Goal: Information Seeking & Learning: Compare options

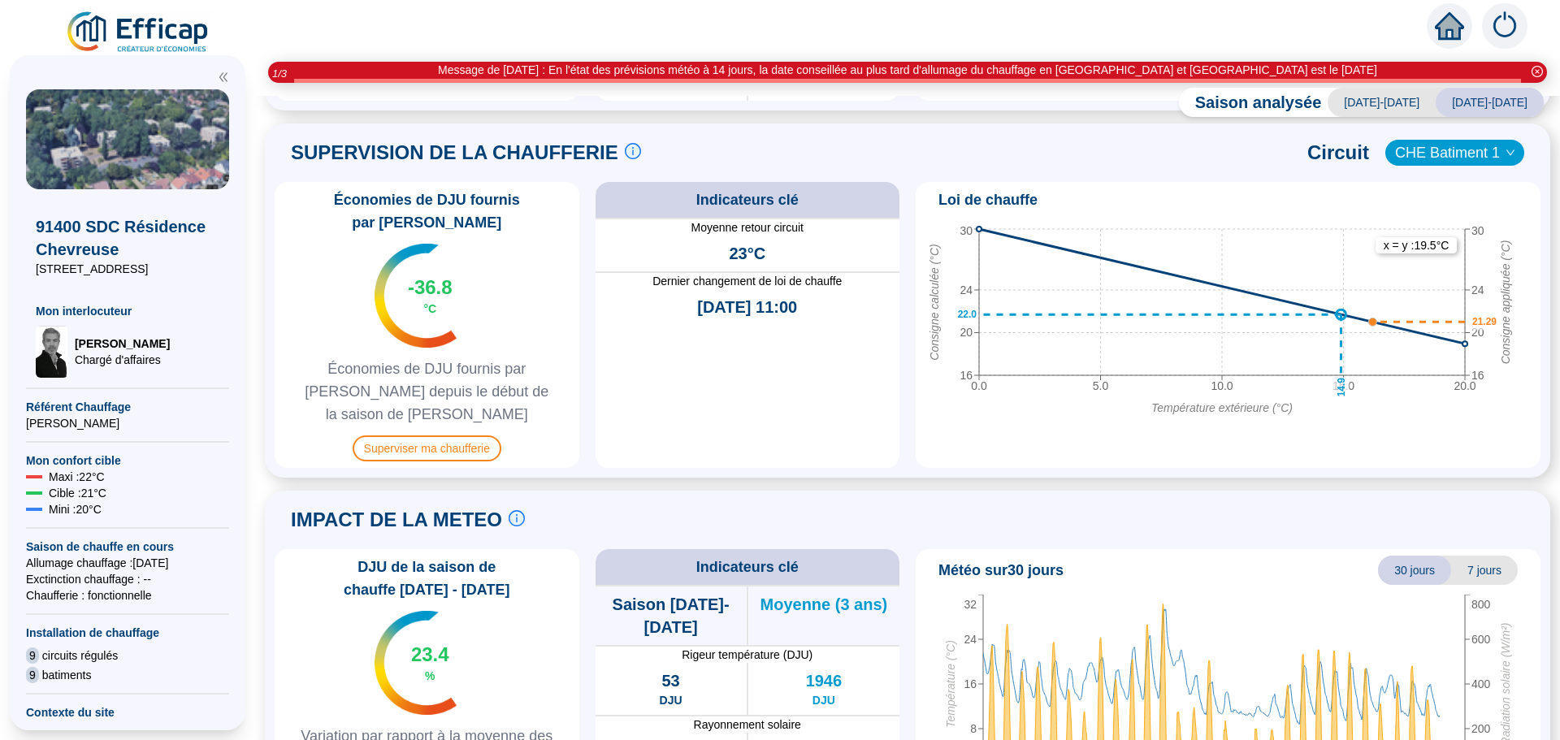
scroll to position [808, 0]
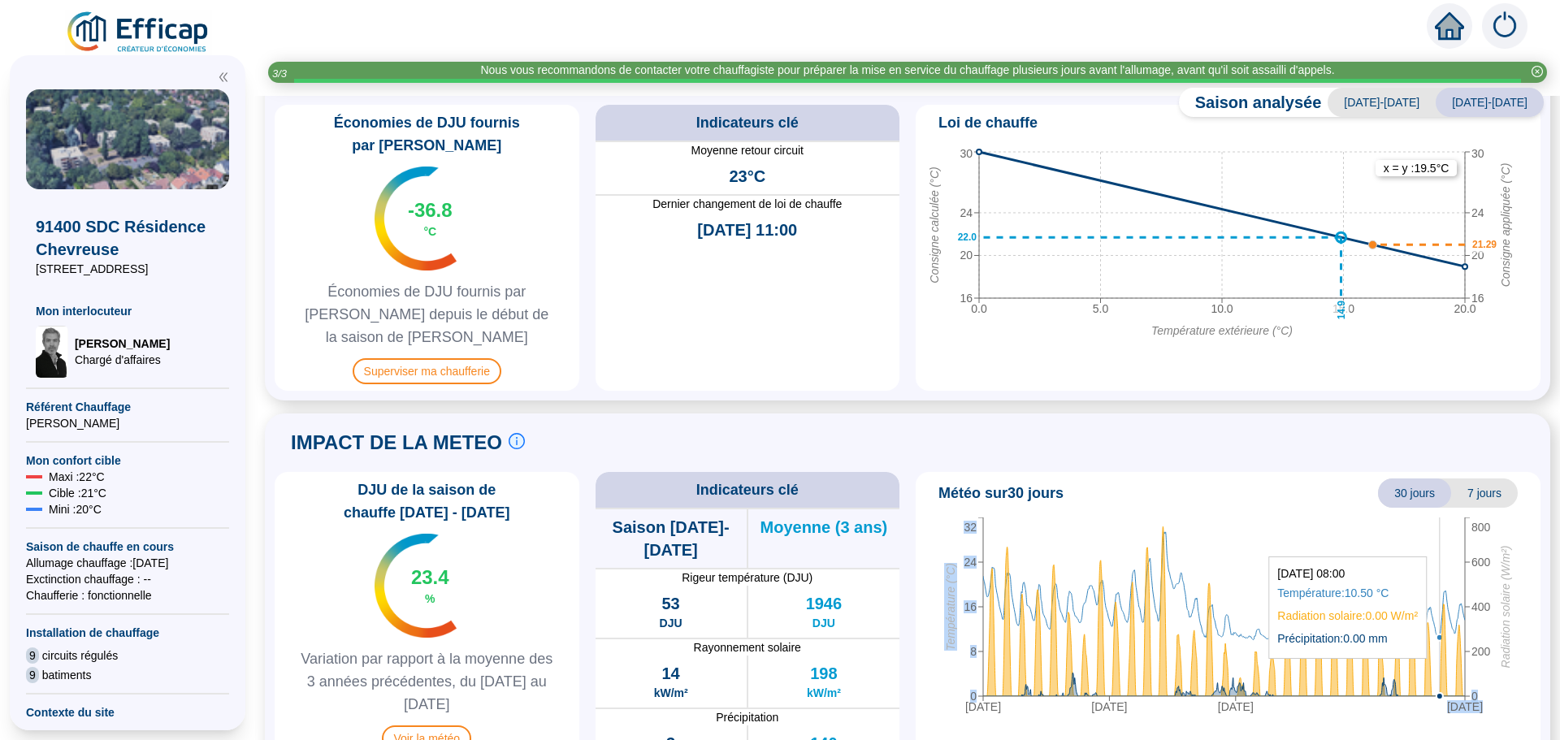
click at [1439, 630] on icon "[DATE] [DATE] [DATE] [DATE] 0 8 16 24 32 Température (°C) 0 200 400 600 800 Rad…" at bounding box center [1222, 618] width 600 height 203
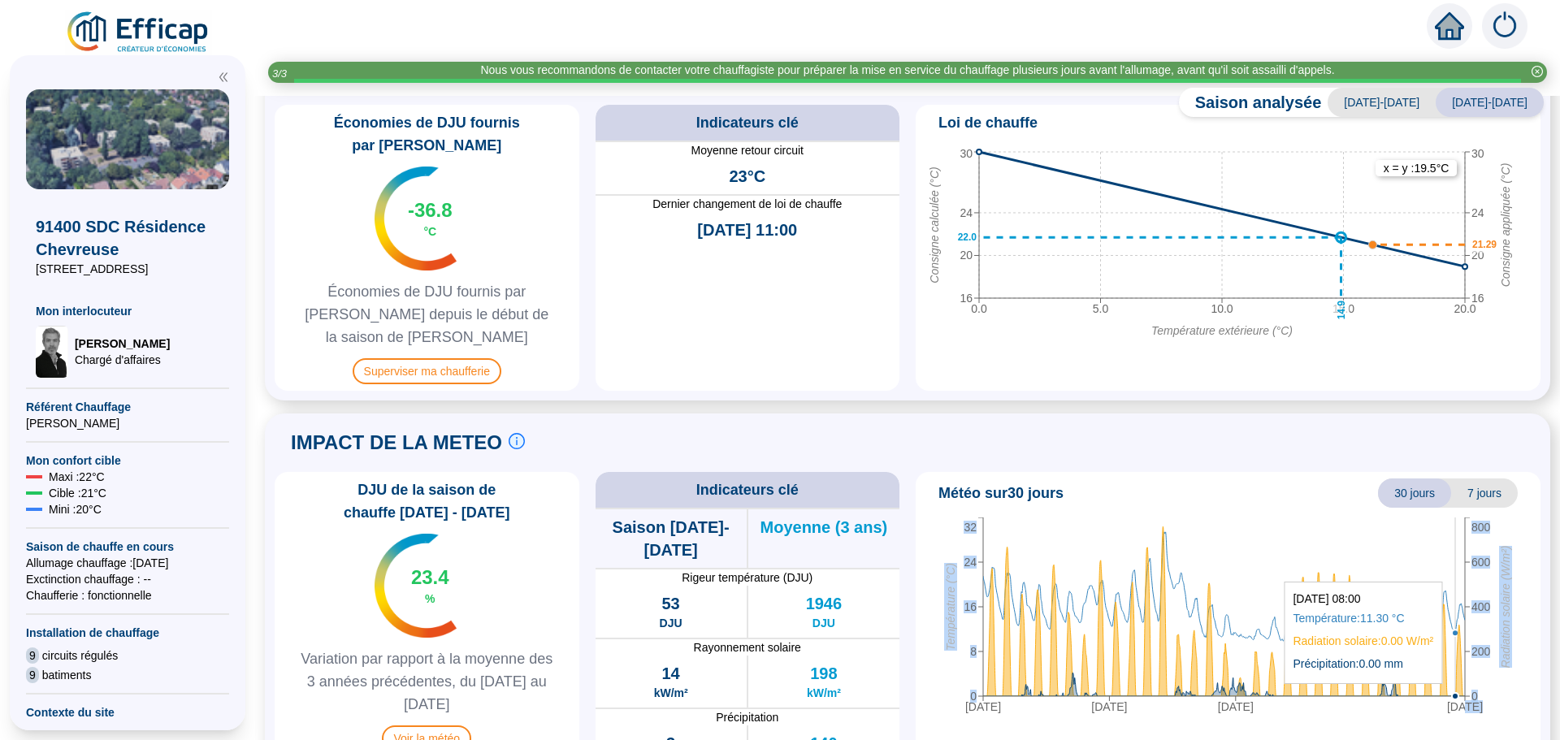
click at [1455, 655] on icon "[DATE] [DATE] [DATE] [DATE] 0 8 16 24 32 Température (°C) 0 200 400 600 800 Rad…" at bounding box center [1222, 618] width 600 height 203
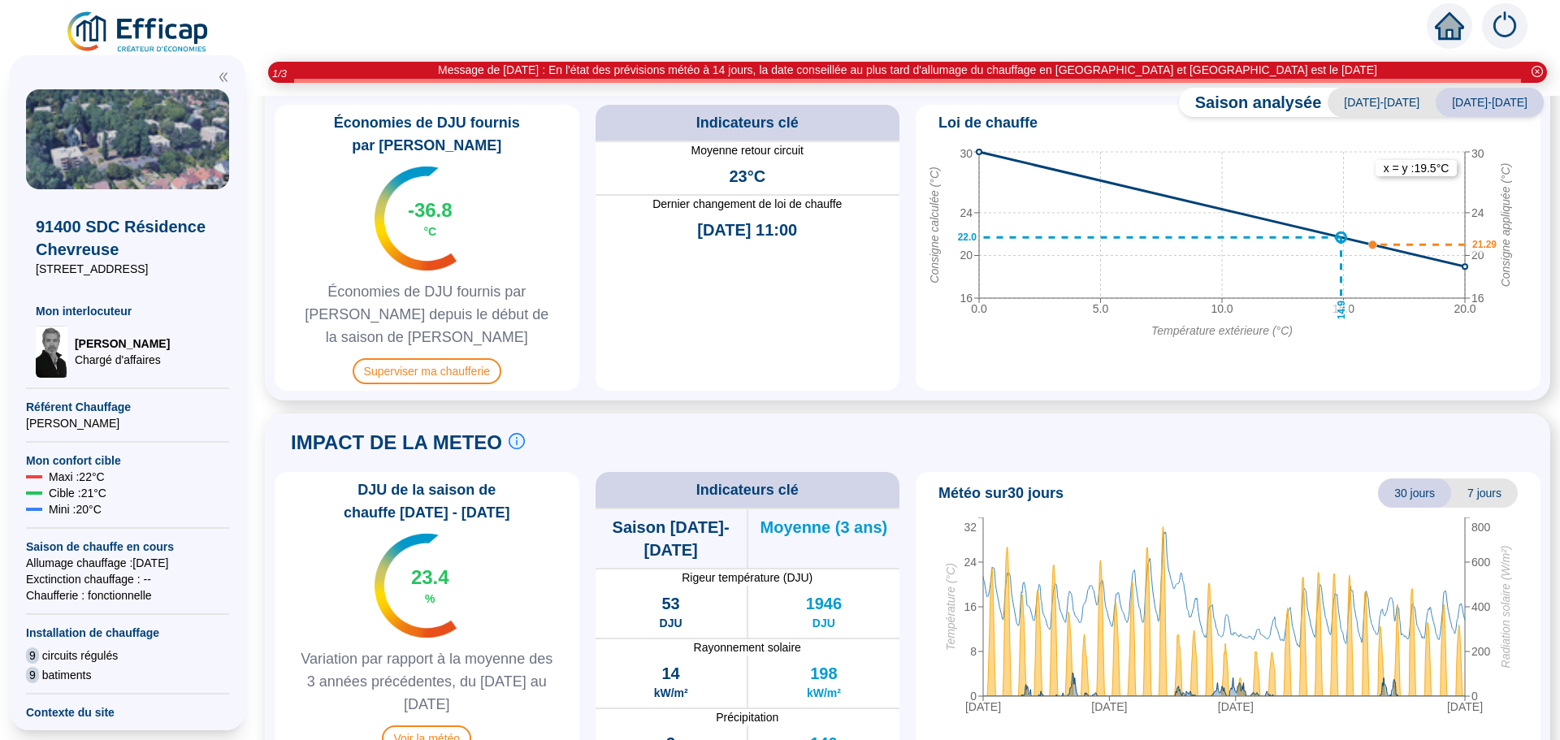
click at [1387, 718] on div "Météo sur 30 jours 30 jours 7 jours [DATE] [DATE] [DATE] [DATE] 0 8 16 24 32 Te…" at bounding box center [1228, 615] width 625 height 286
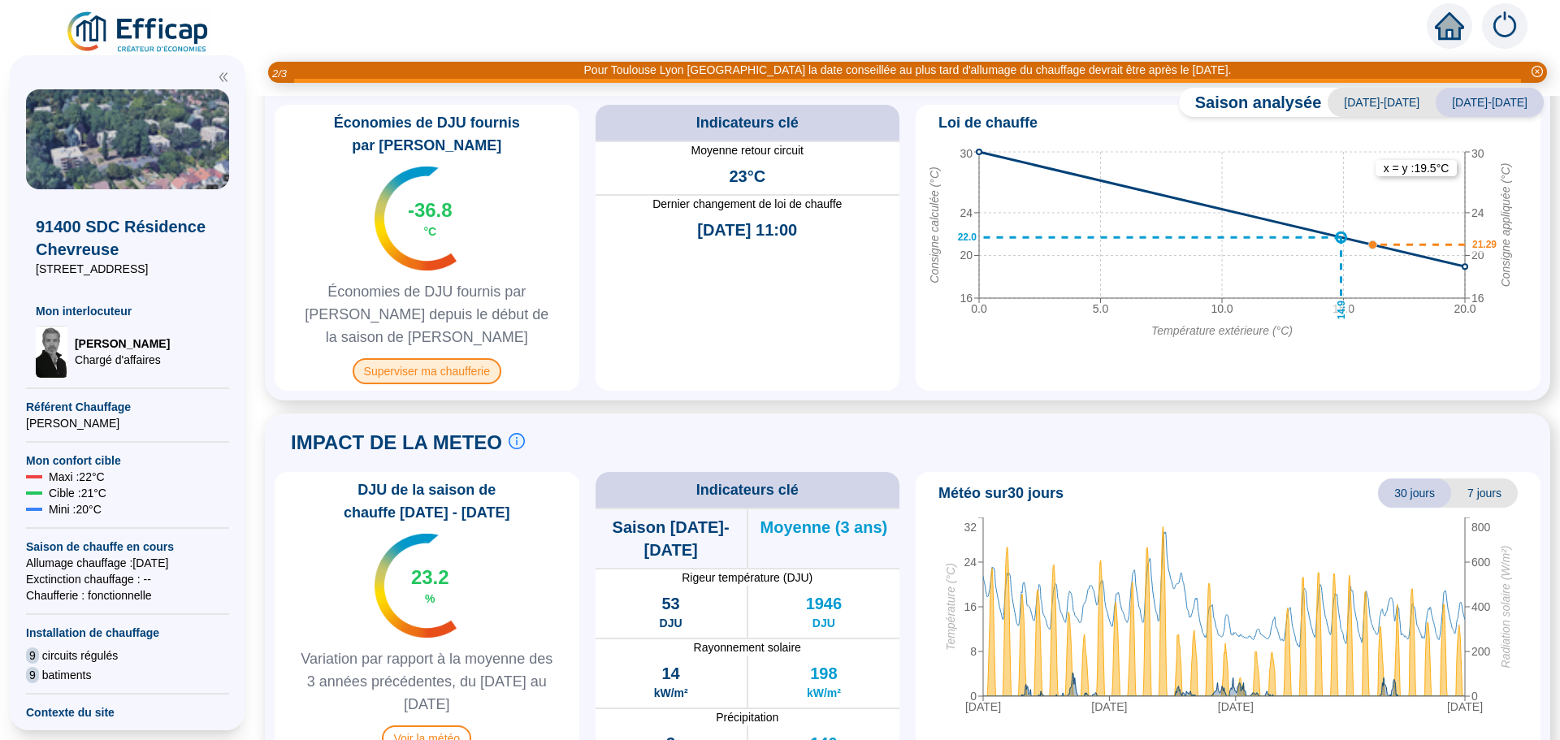
click at [464, 358] on span "Superviser ma chaufferie" at bounding box center [427, 371] width 149 height 26
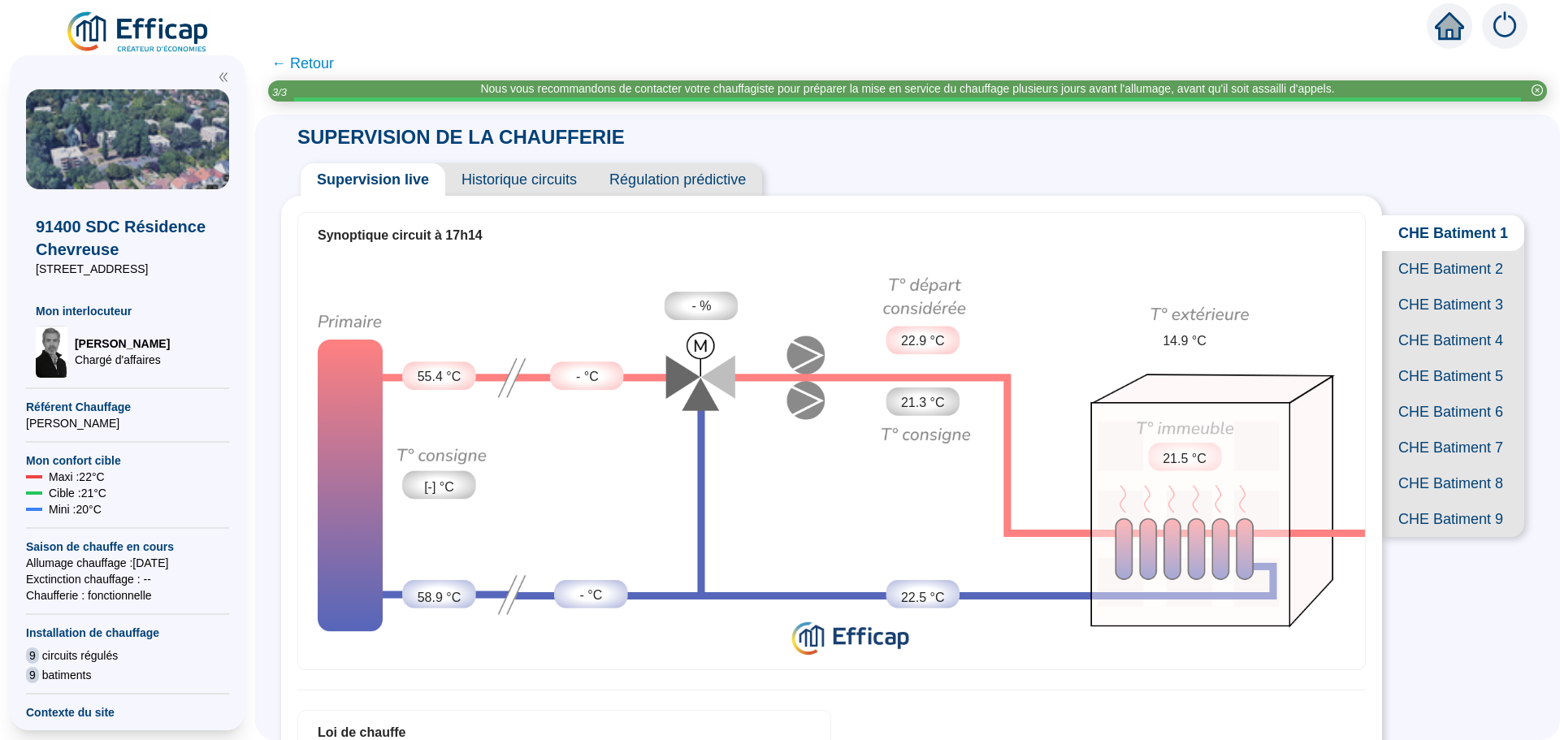
click at [311, 61] on span "← Retour" at bounding box center [302, 63] width 63 height 23
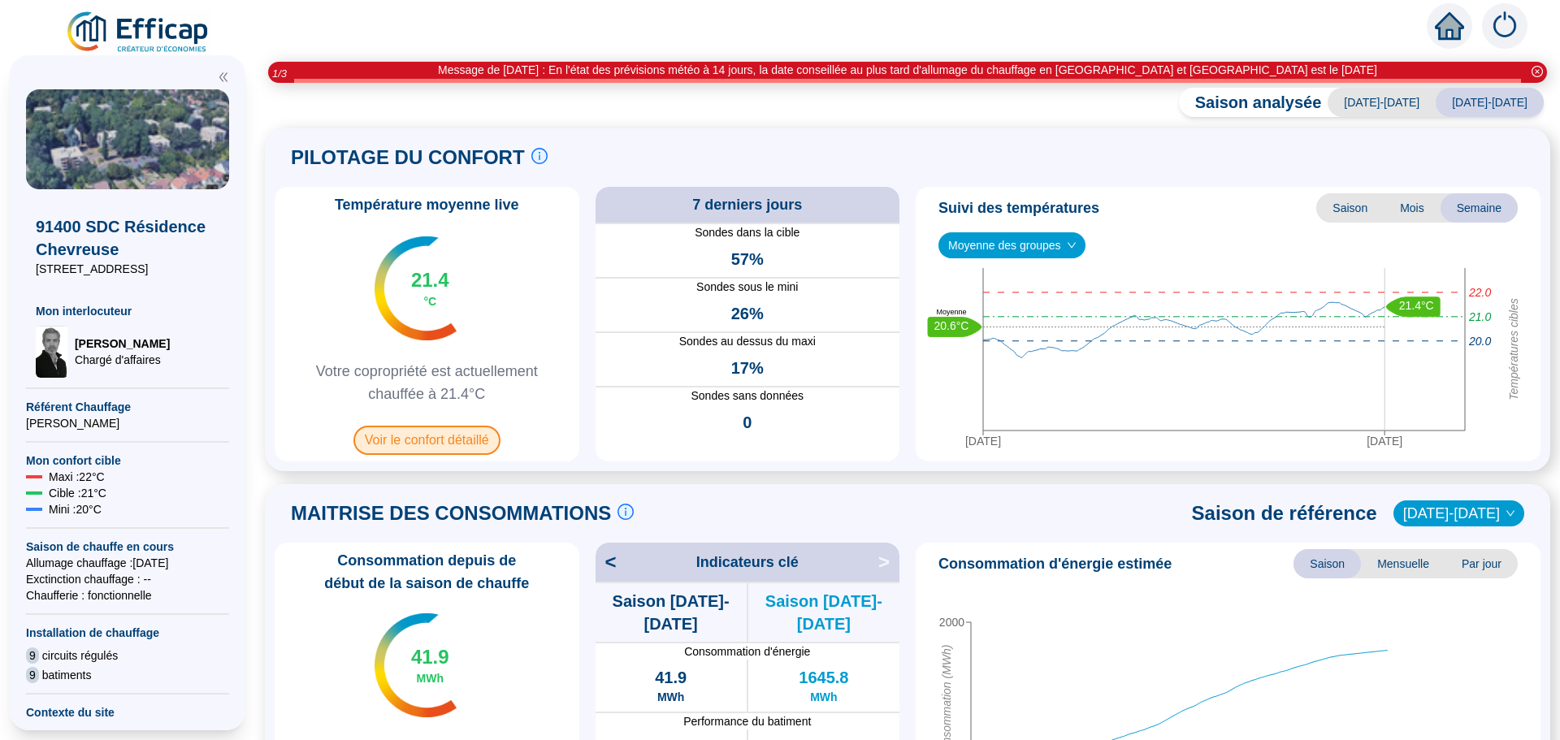
click at [439, 444] on span "Voir le confort détaillé" at bounding box center [426, 440] width 147 height 29
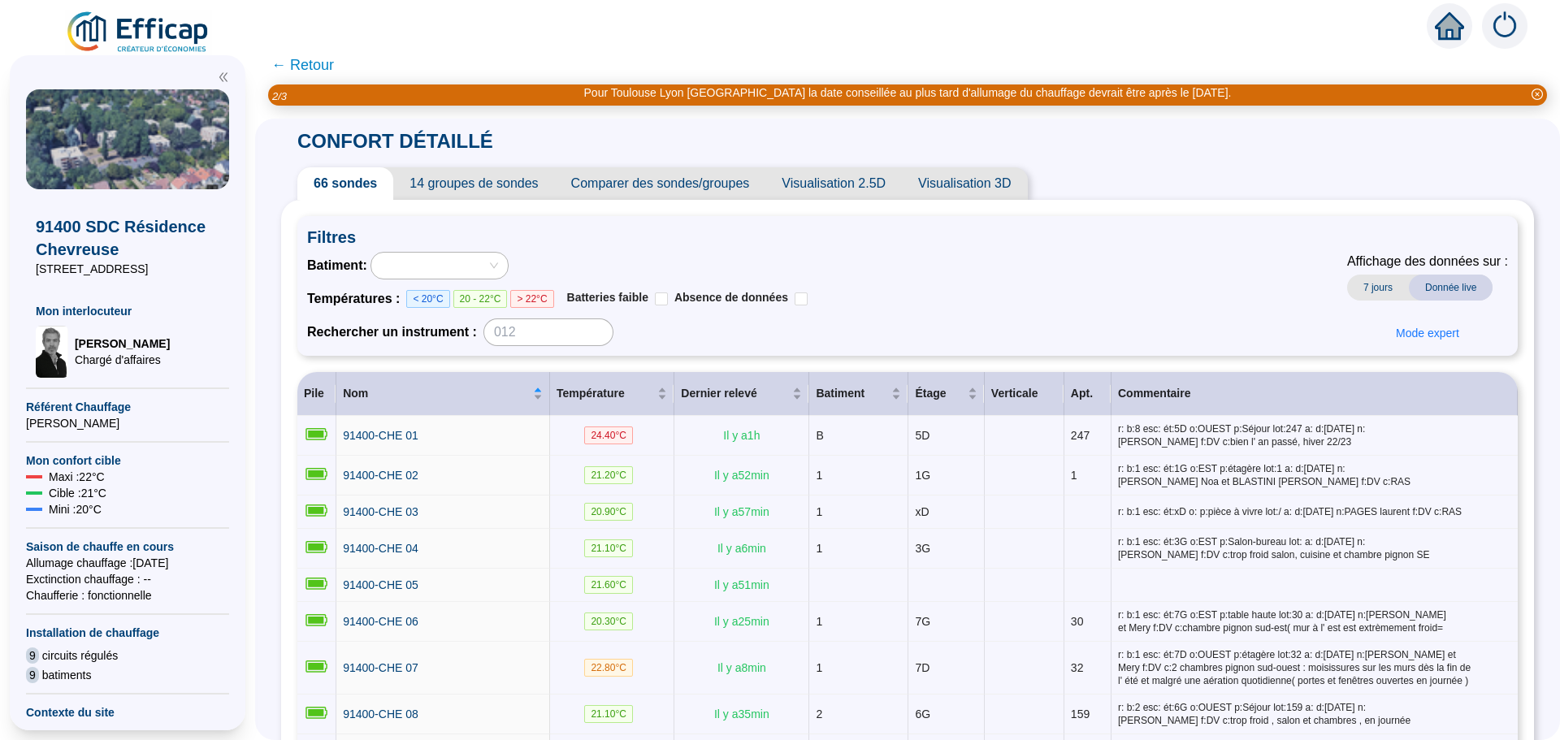
click at [657, 181] on span "Comparer des sondes/groupes" at bounding box center [660, 183] width 211 height 32
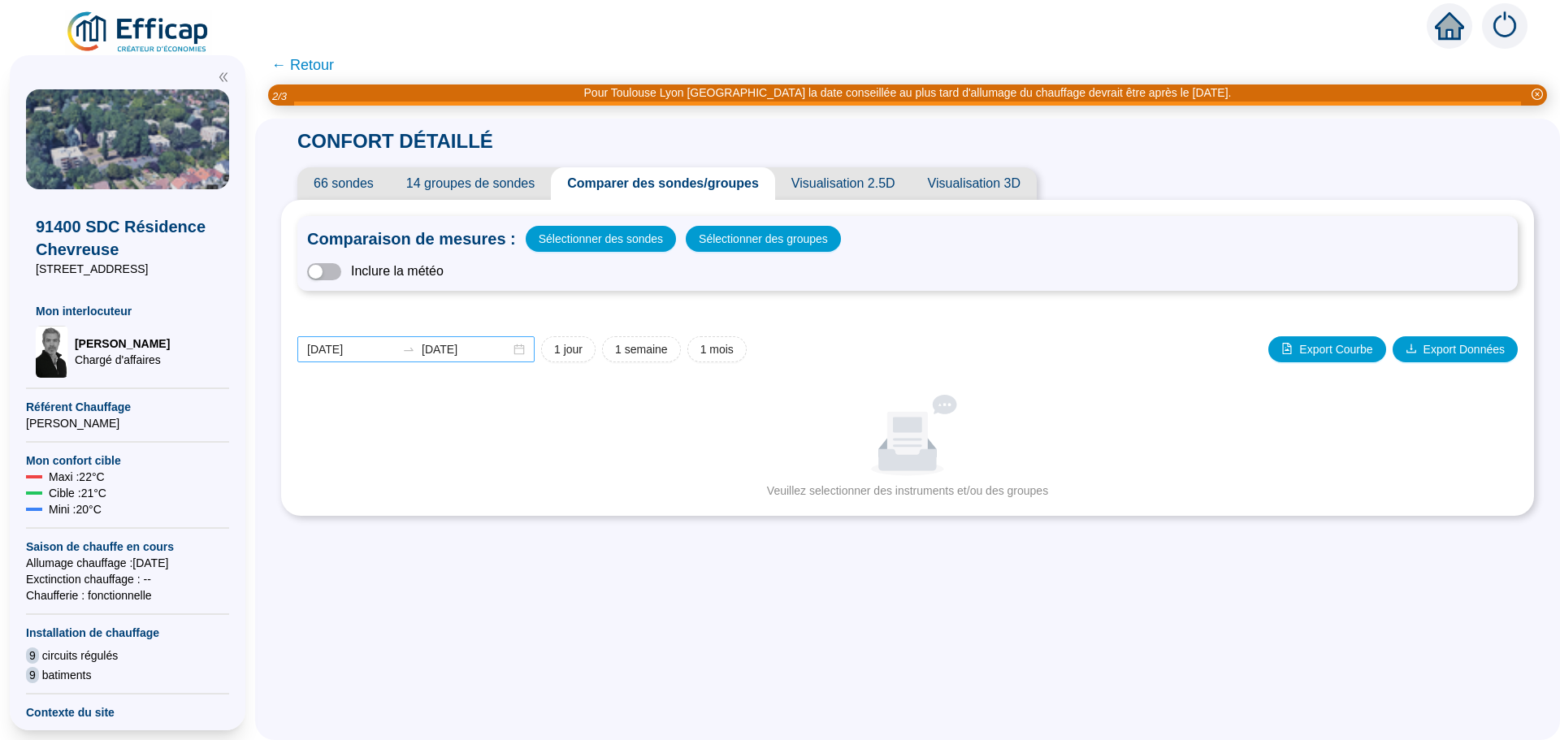
click at [532, 354] on div "[DATE] [DATE]" at bounding box center [415, 349] width 237 height 26
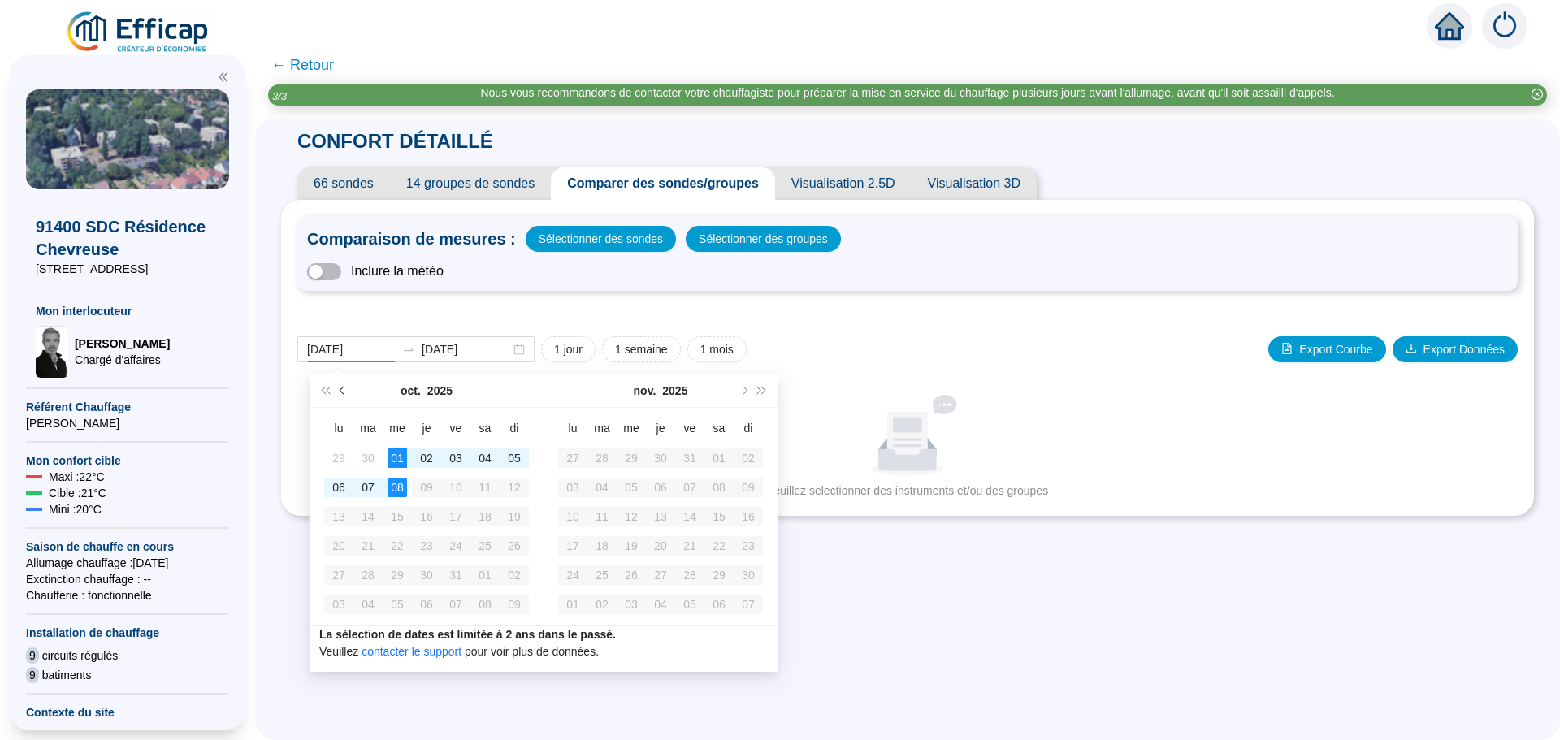
click at [346, 389] on span "Mois précédent (PageUp)" at bounding box center [344, 391] width 8 height 8
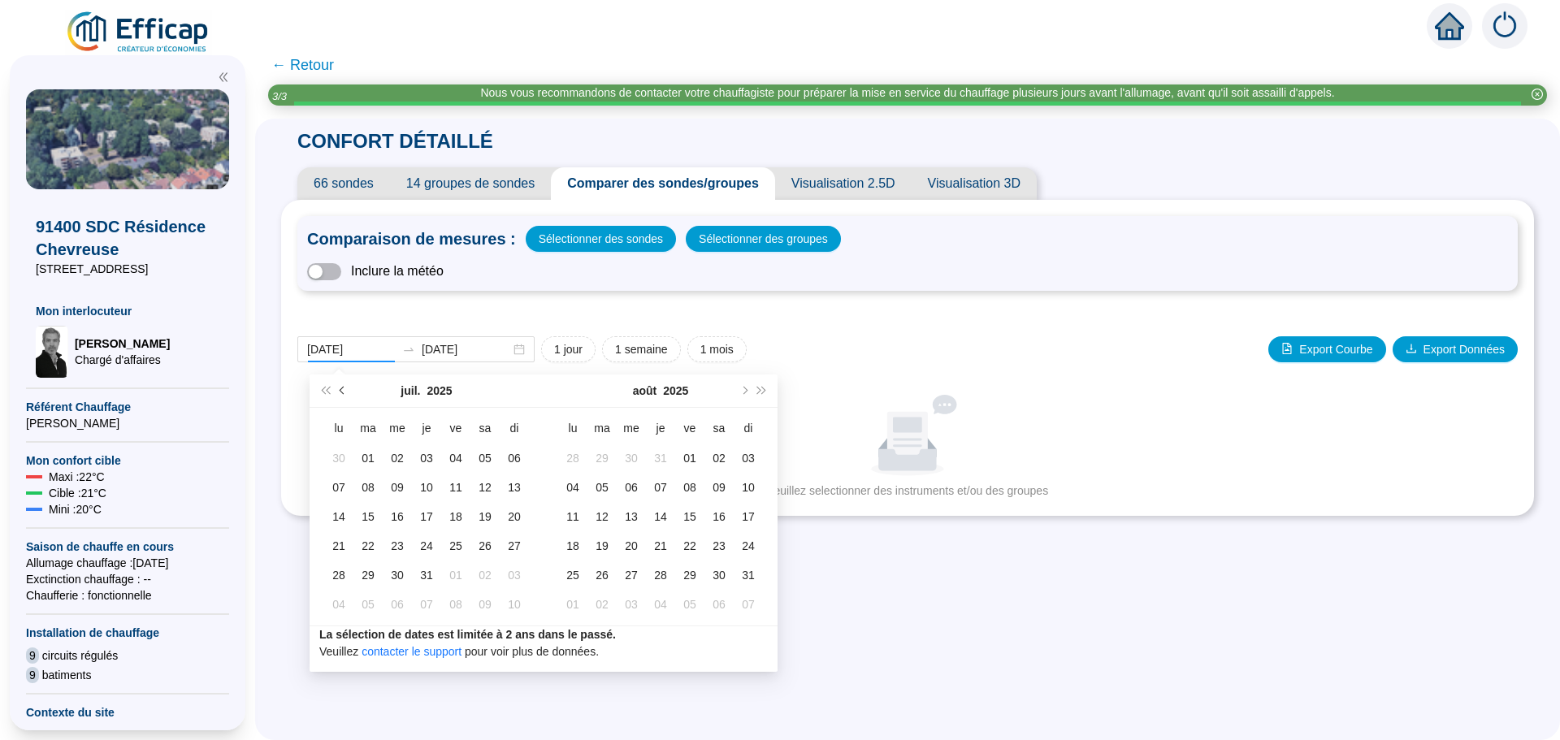
click at [346, 389] on span "Mois précédent (PageUp)" at bounding box center [344, 391] width 8 height 8
click at [343, 389] on span "Mois précédent (PageUp)" at bounding box center [344, 391] width 8 height 8
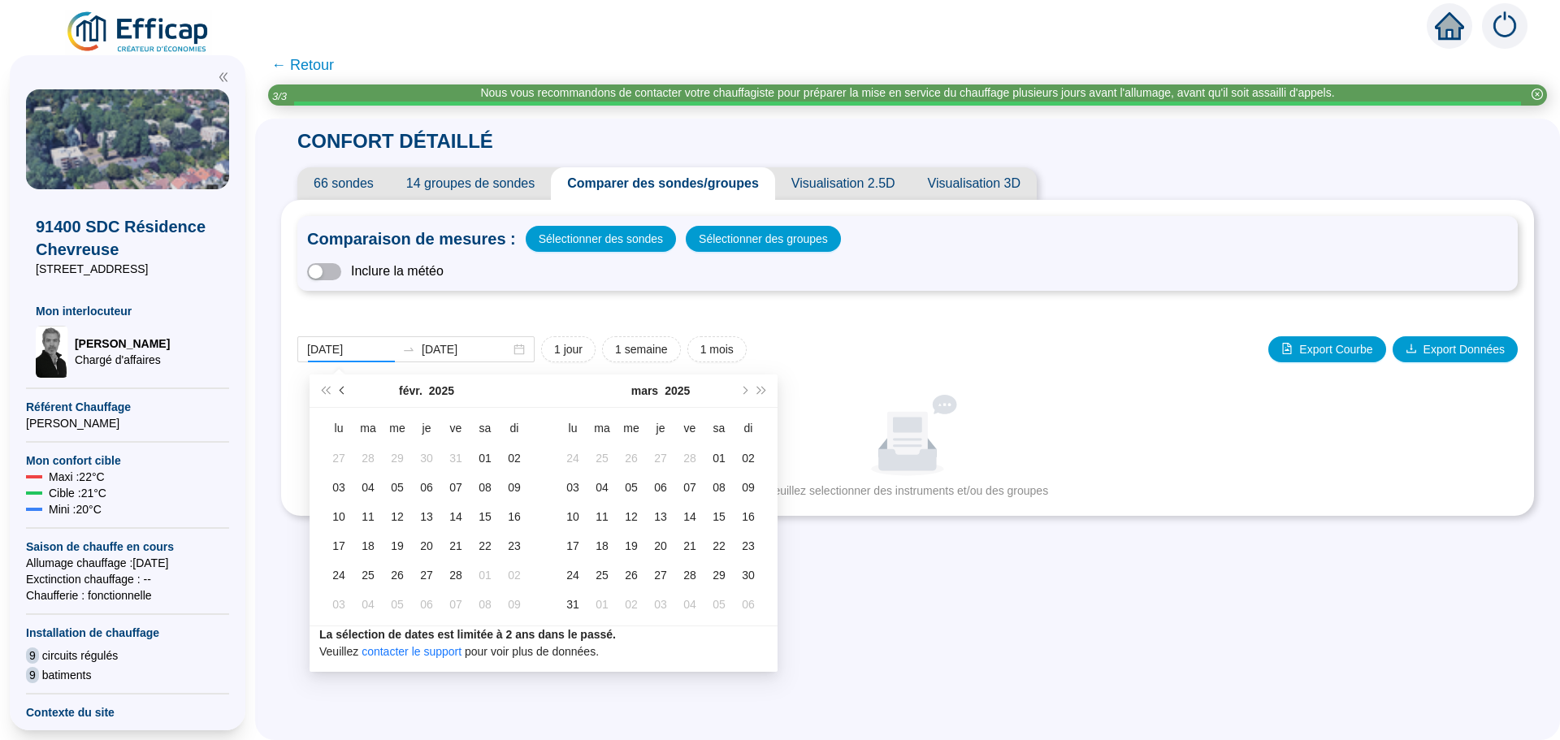
click at [343, 389] on span "Mois précédent (PageUp)" at bounding box center [344, 391] width 8 height 8
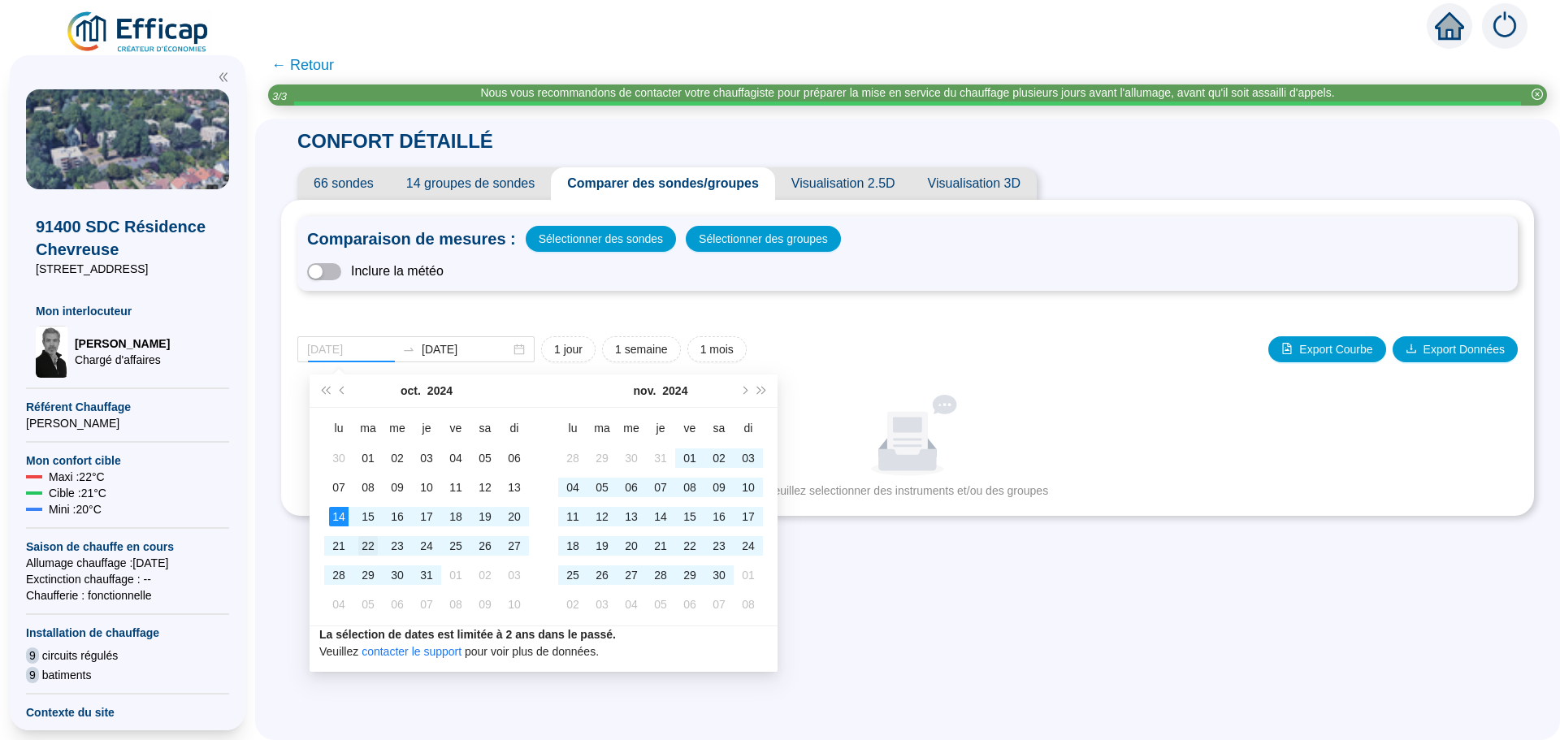
type input "[DATE]"
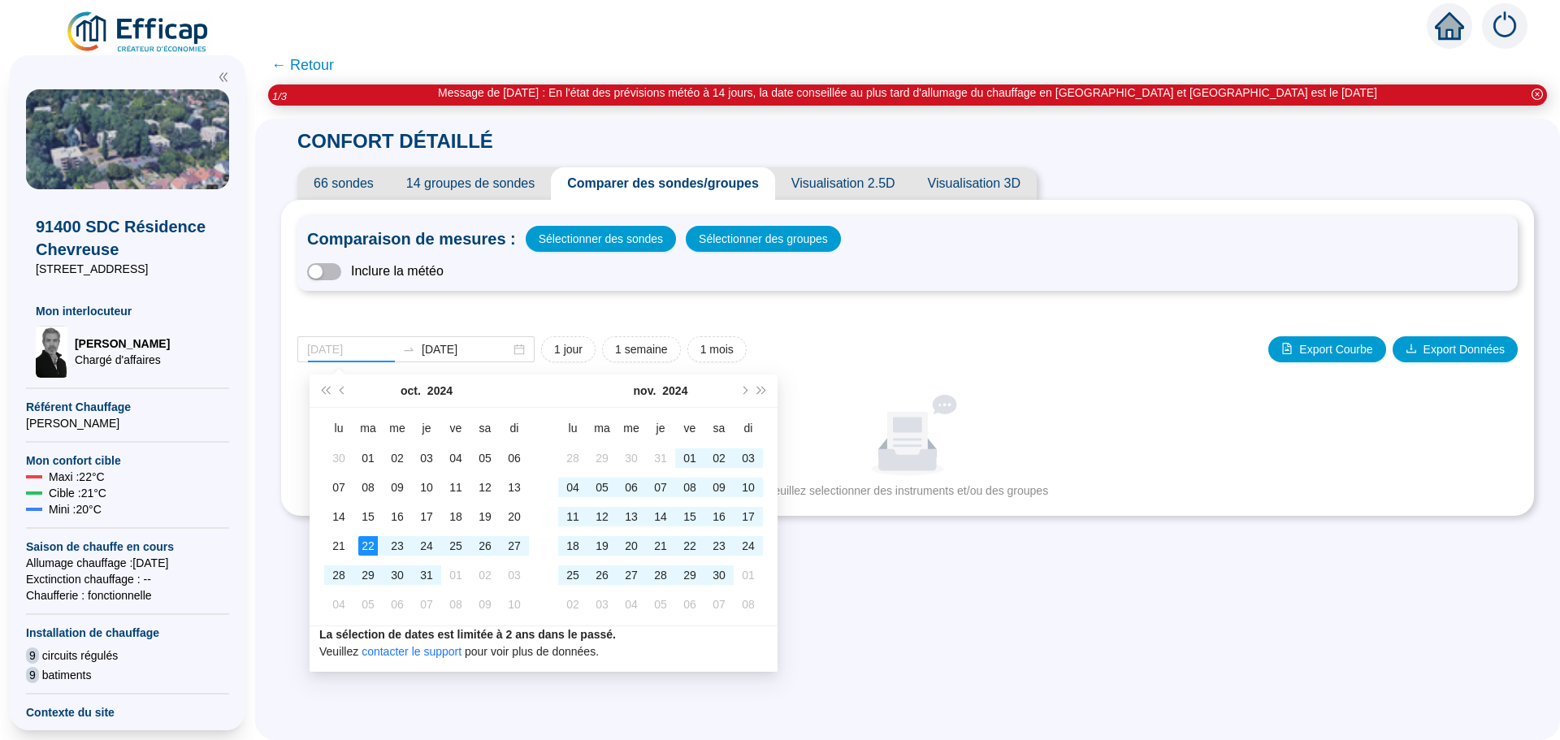
click at [366, 547] on div "22" at bounding box center [367, 545] width 19 height 19
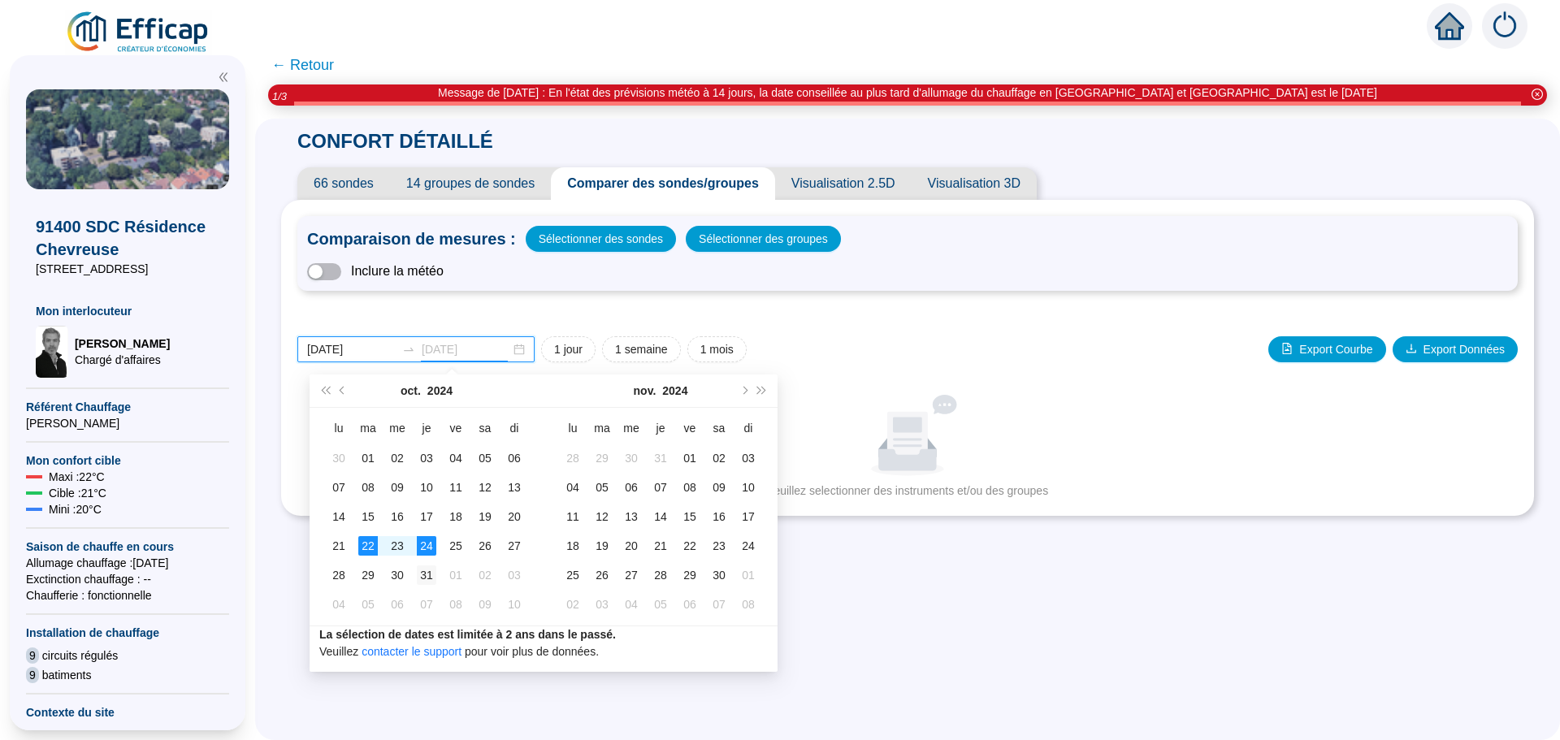
type input "[DATE]"
click at [430, 575] on div "31" at bounding box center [426, 574] width 19 height 19
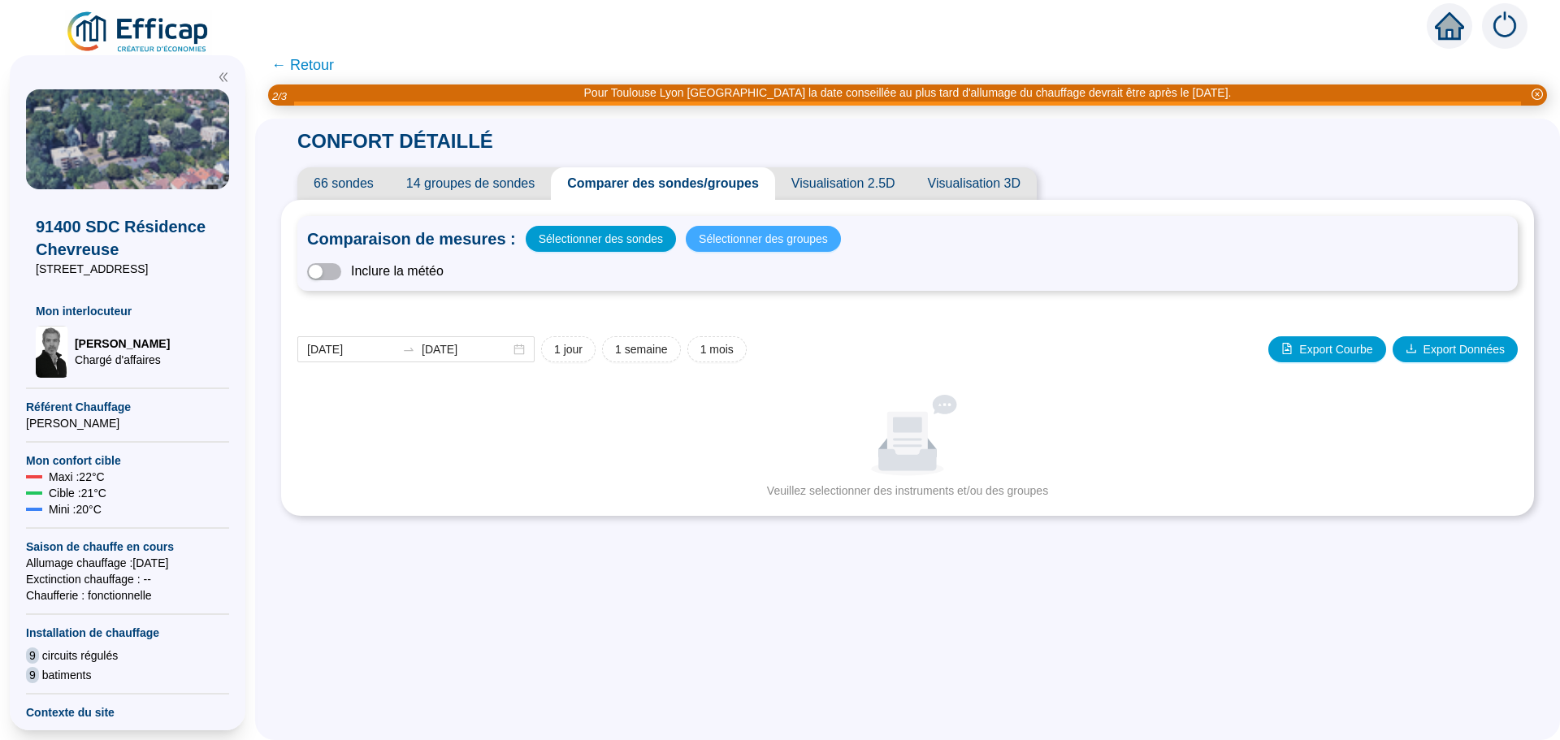
click at [780, 236] on span "Sélectionner des groupes" at bounding box center [763, 238] width 129 height 23
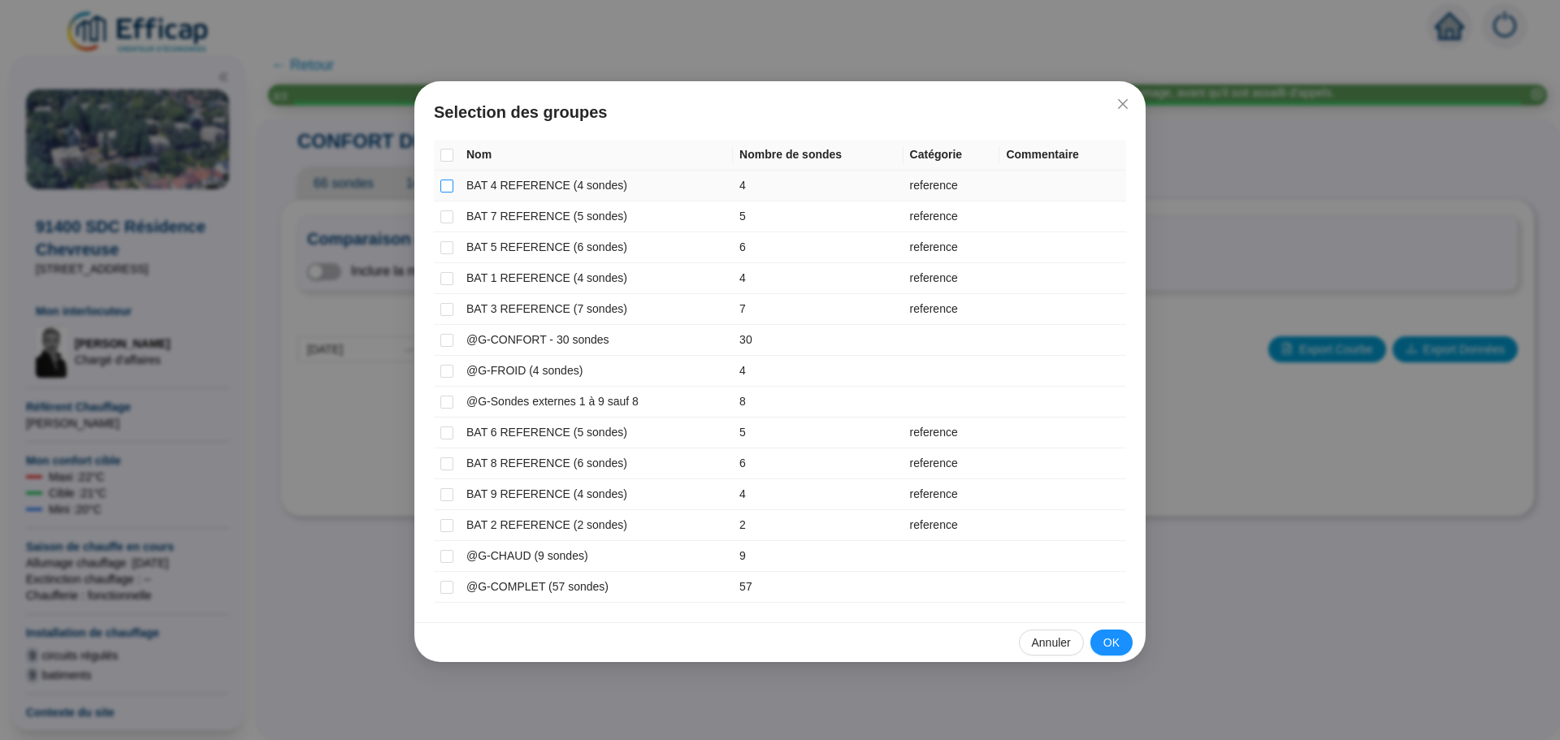
click at [447, 184] on input "checkbox" at bounding box center [446, 186] width 13 height 13
checkbox input "true"
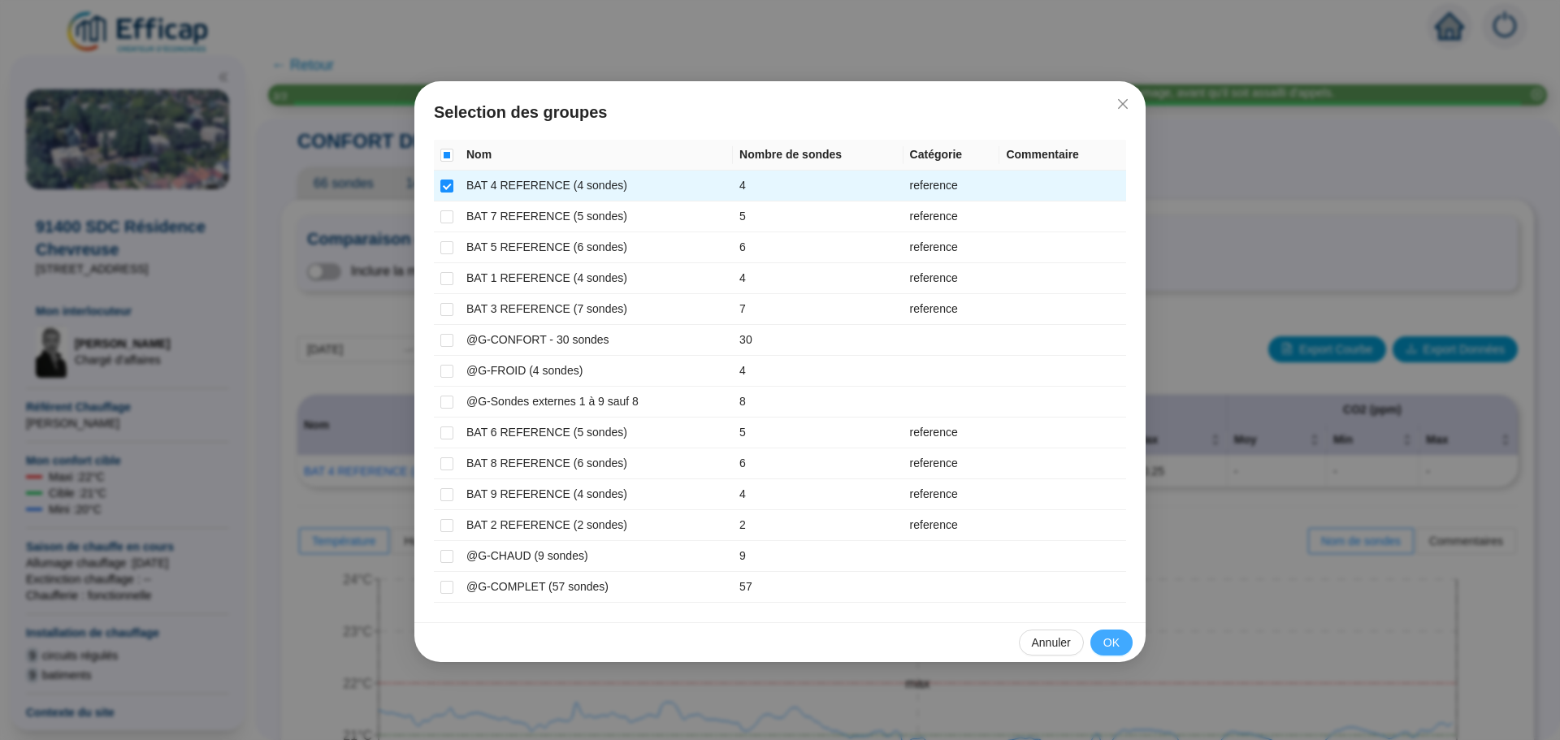
click at [1114, 641] on span "OK" at bounding box center [1111, 642] width 16 height 17
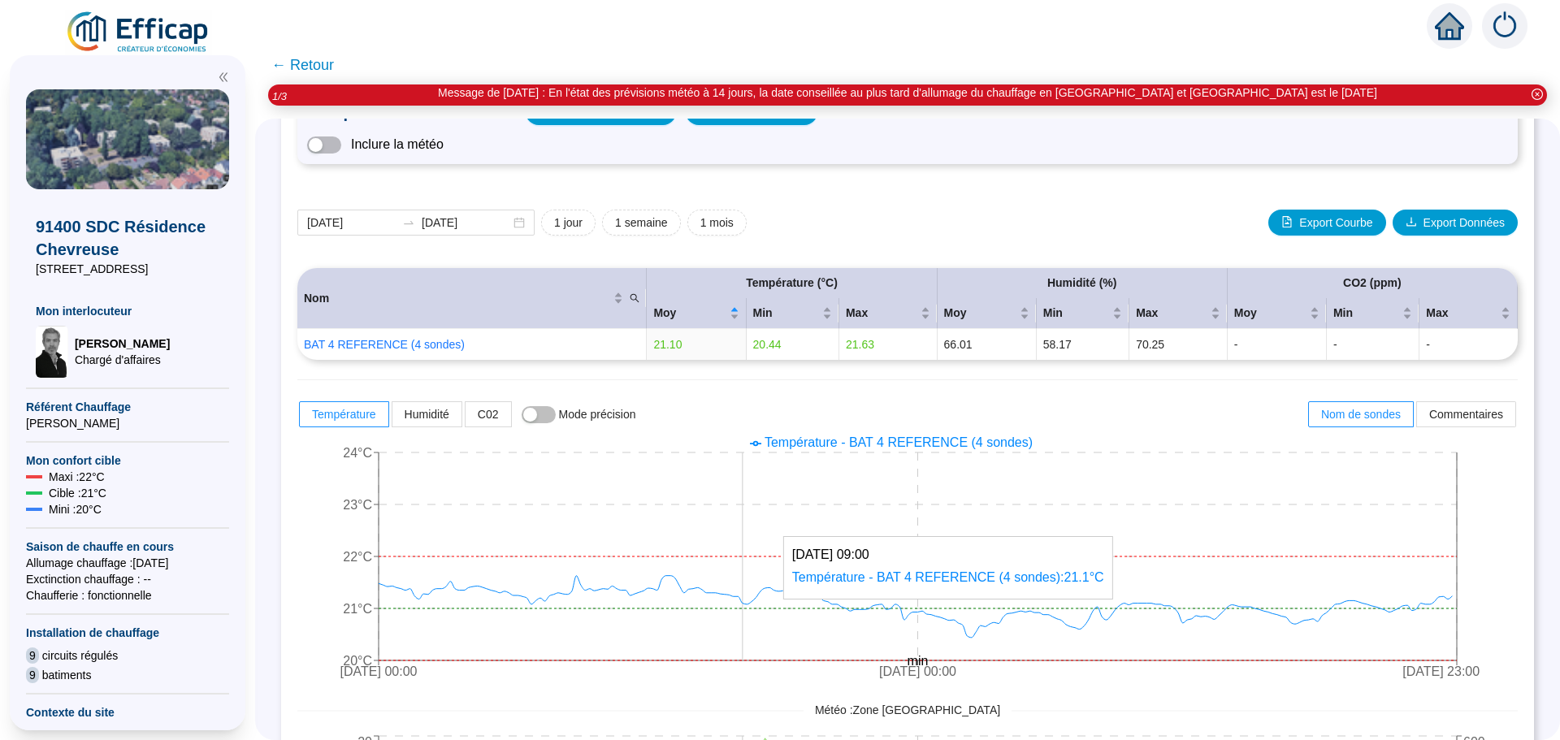
scroll to position [162, 0]
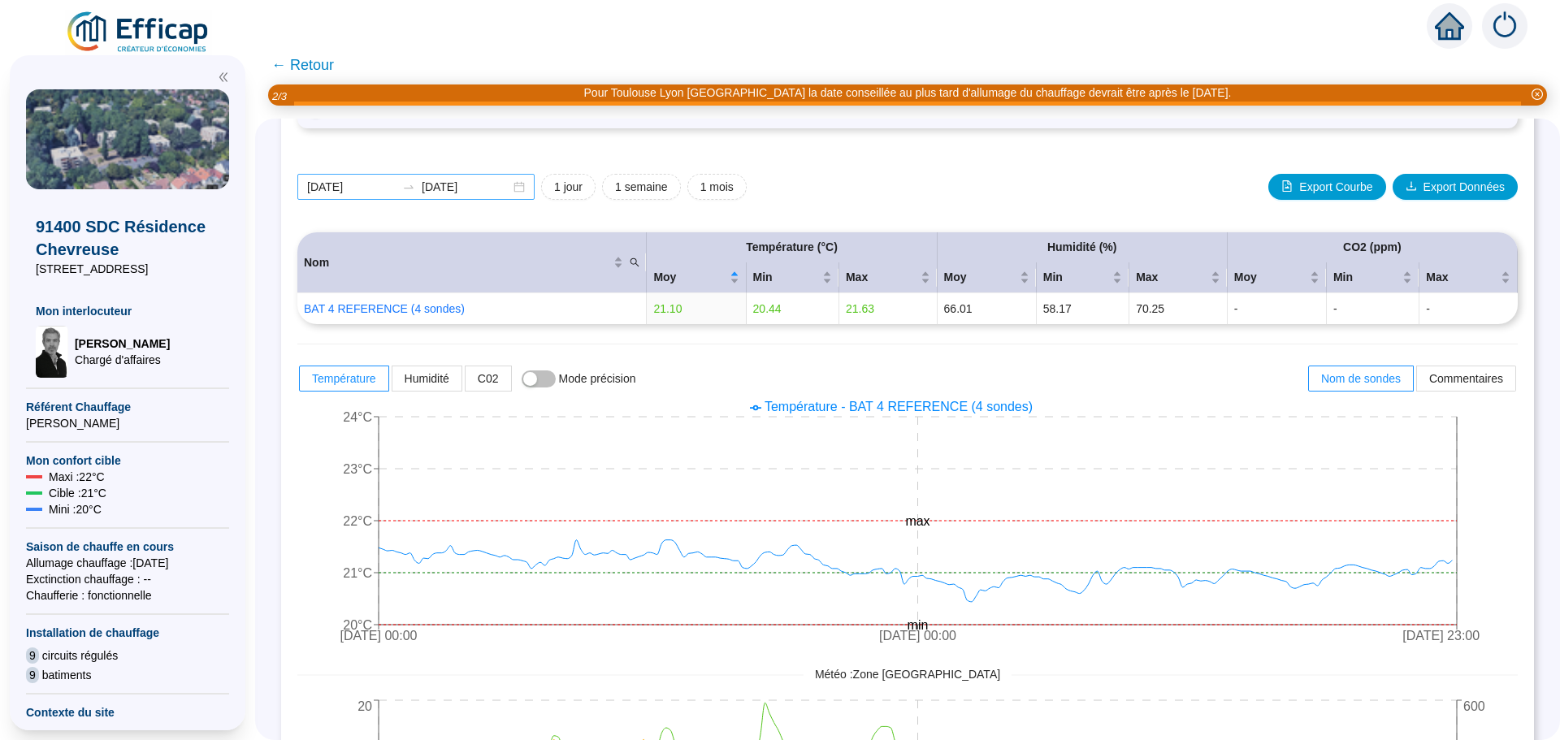
click at [528, 188] on div "[DATE] [DATE]" at bounding box center [415, 187] width 237 height 26
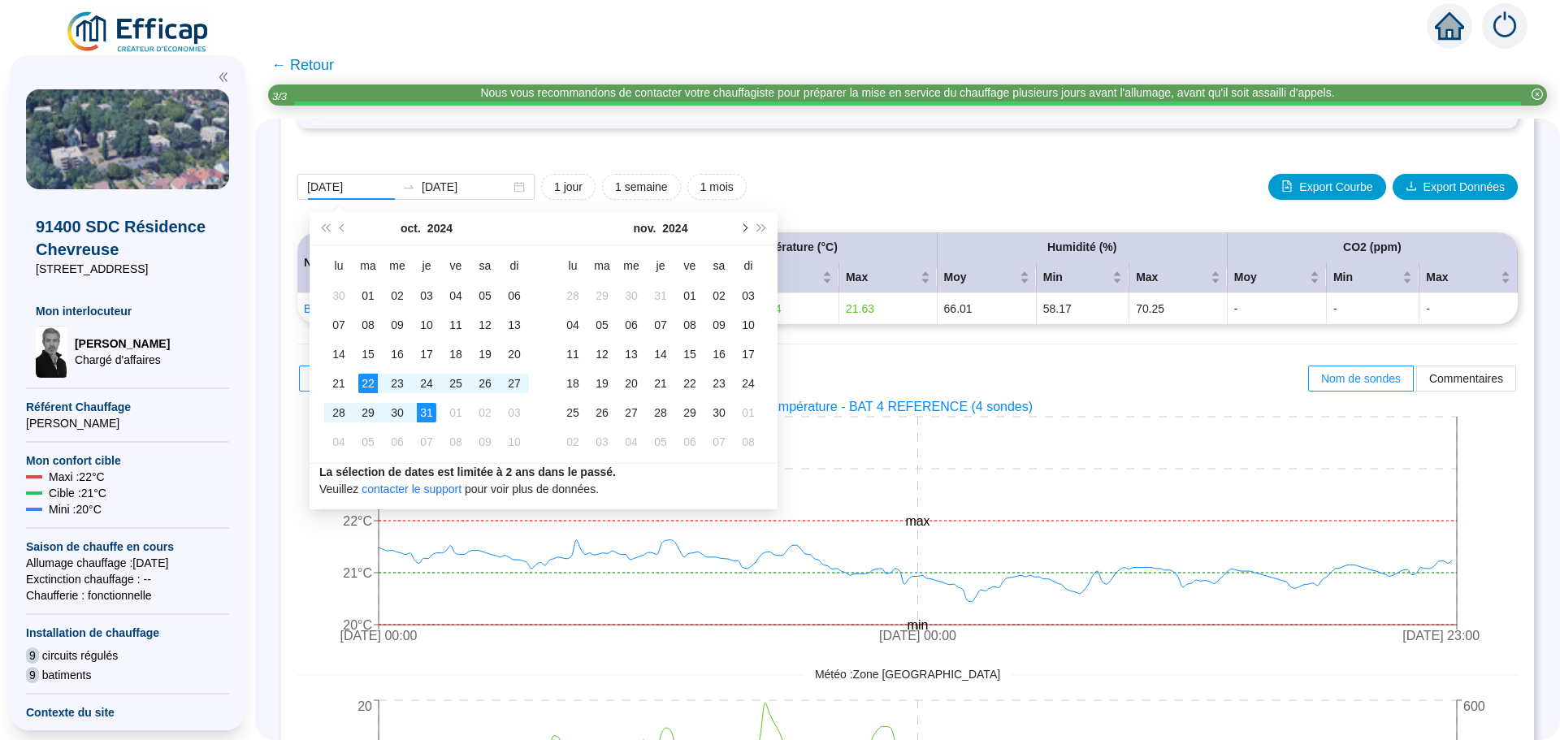
click at [741, 227] on span "Mois suivant (PageDown)" at bounding box center [743, 228] width 8 height 8
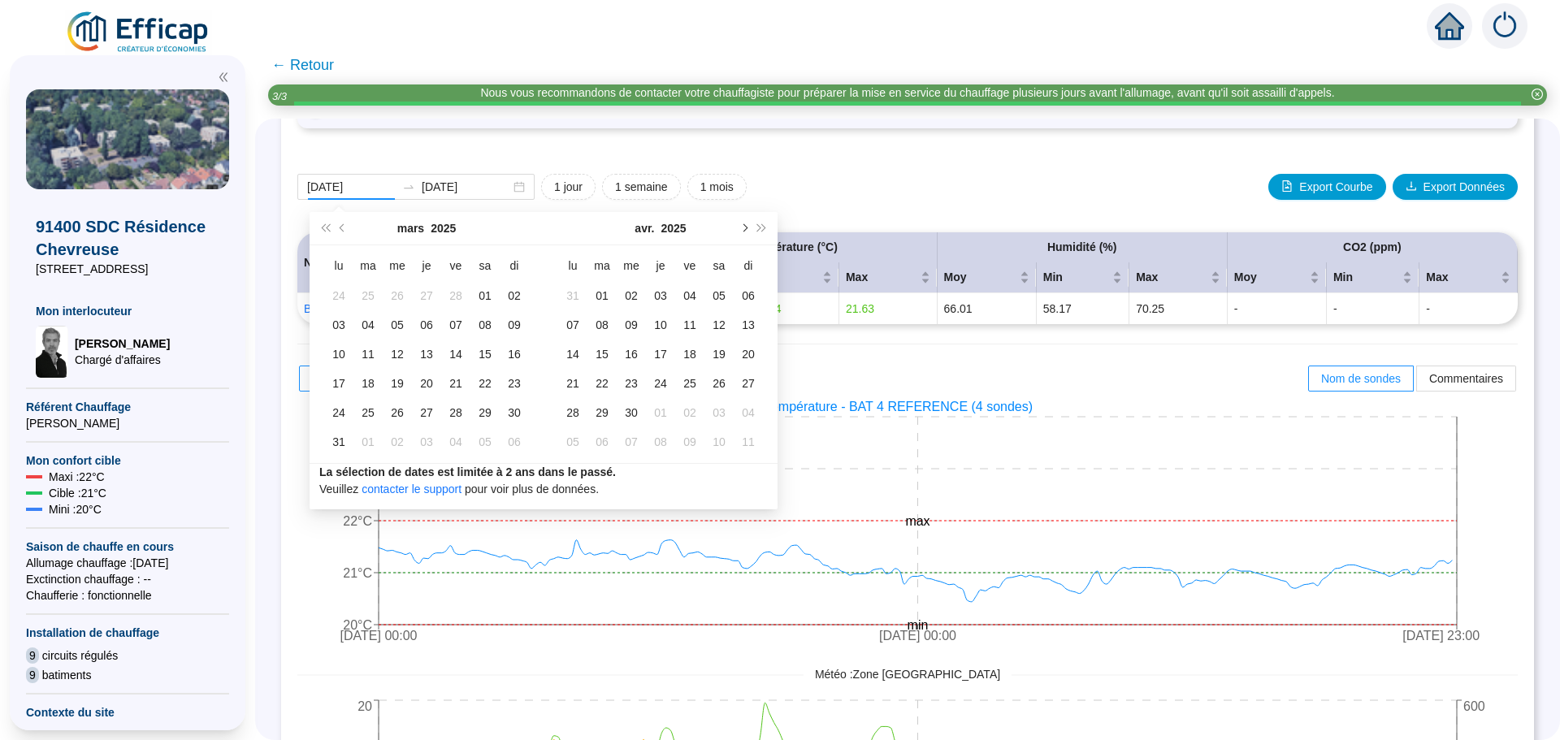
click at [741, 227] on span "Mois suivant (PageDown)" at bounding box center [743, 228] width 8 height 8
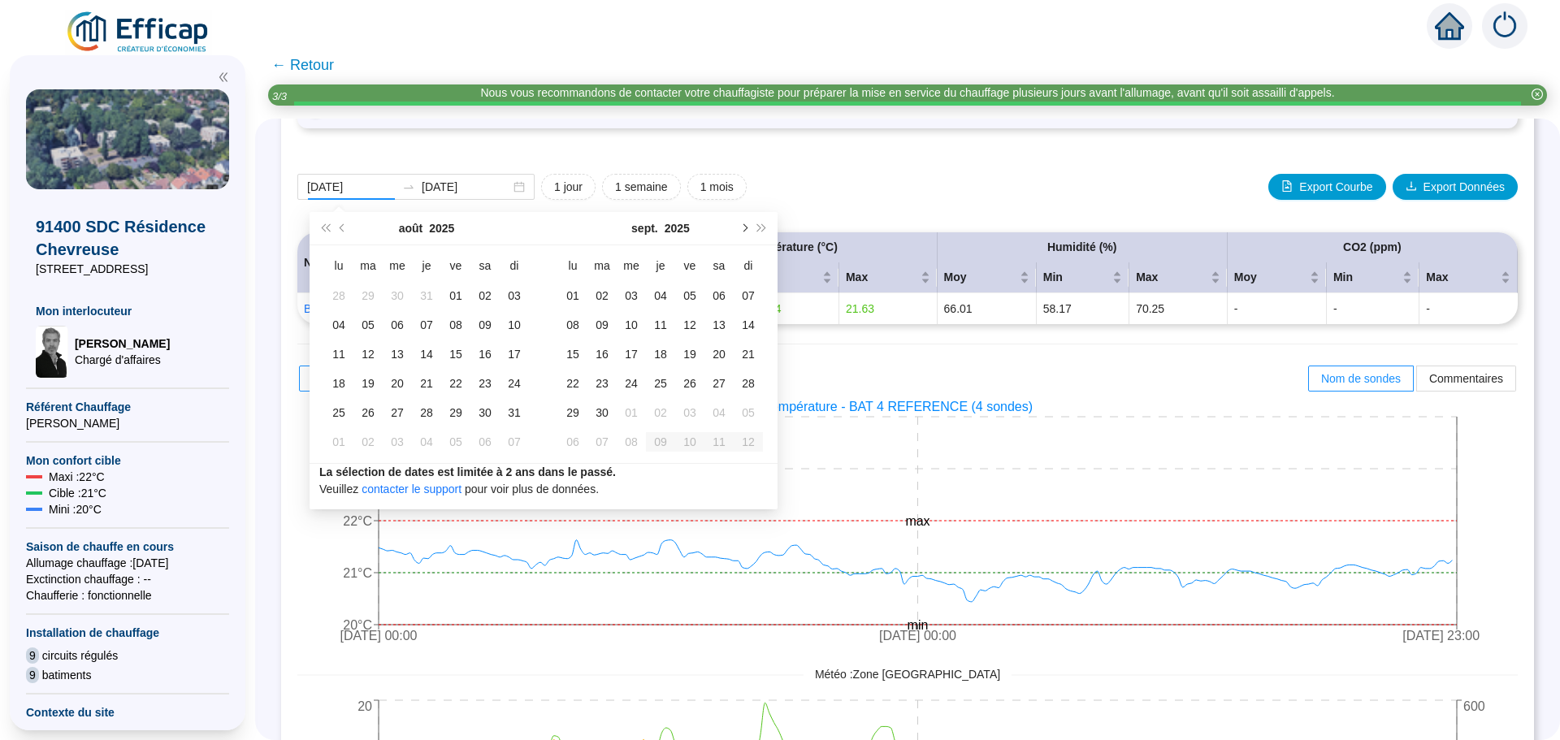
click at [741, 227] on span "Mois suivant (PageDown)" at bounding box center [743, 228] width 8 height 8
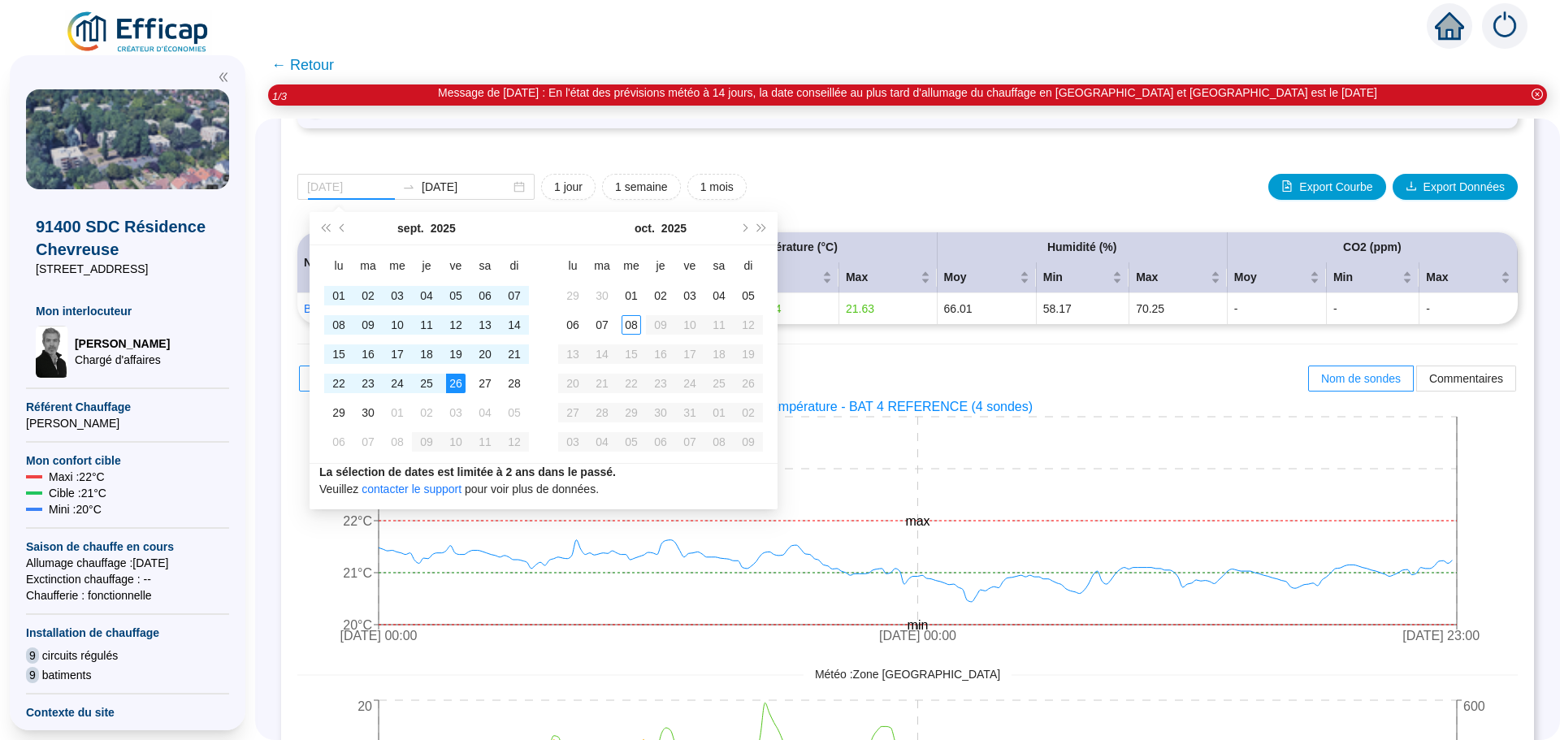
type input "[DATE]"
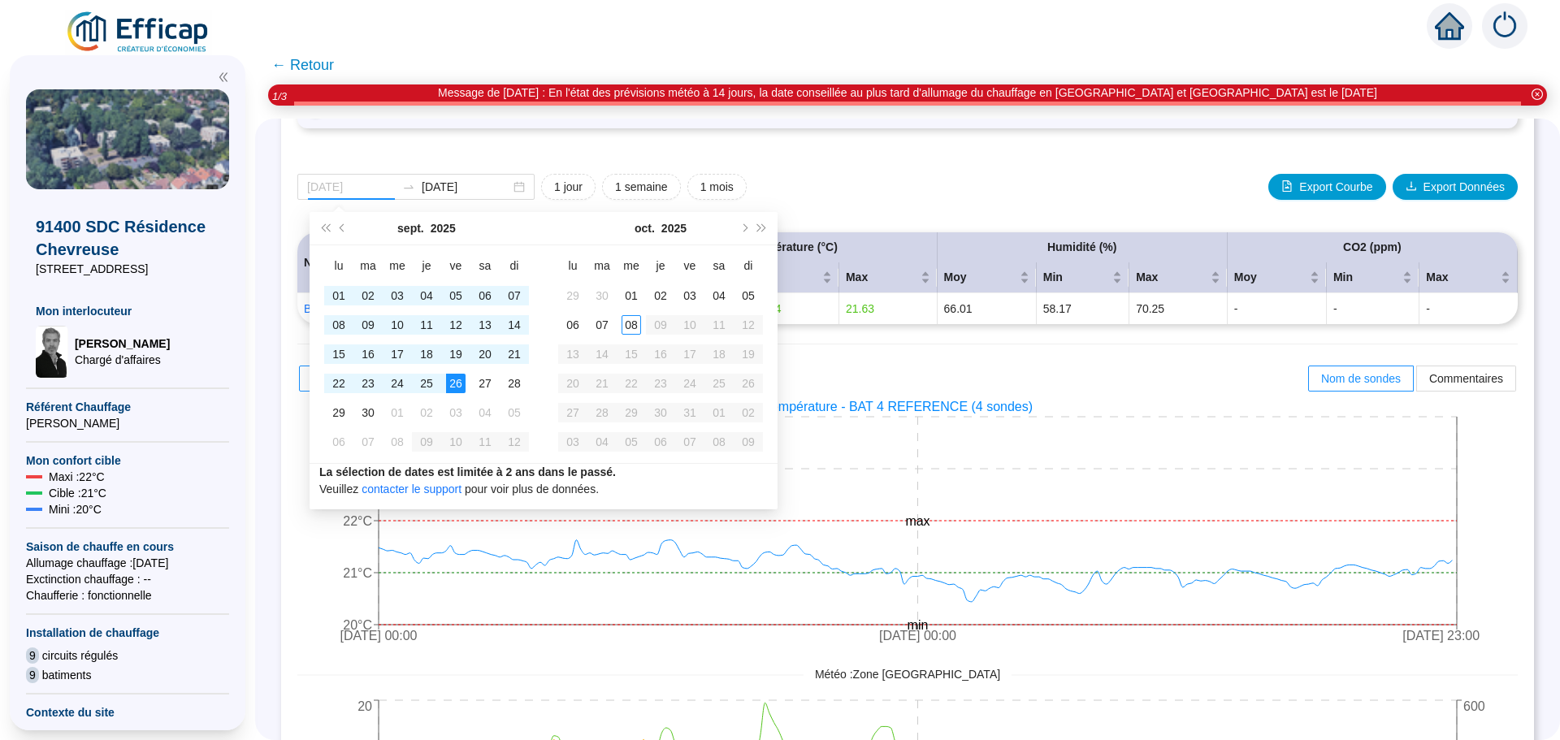
click at [464, 384] on div "26" at bounding box center [455, 383] width 19 height 19
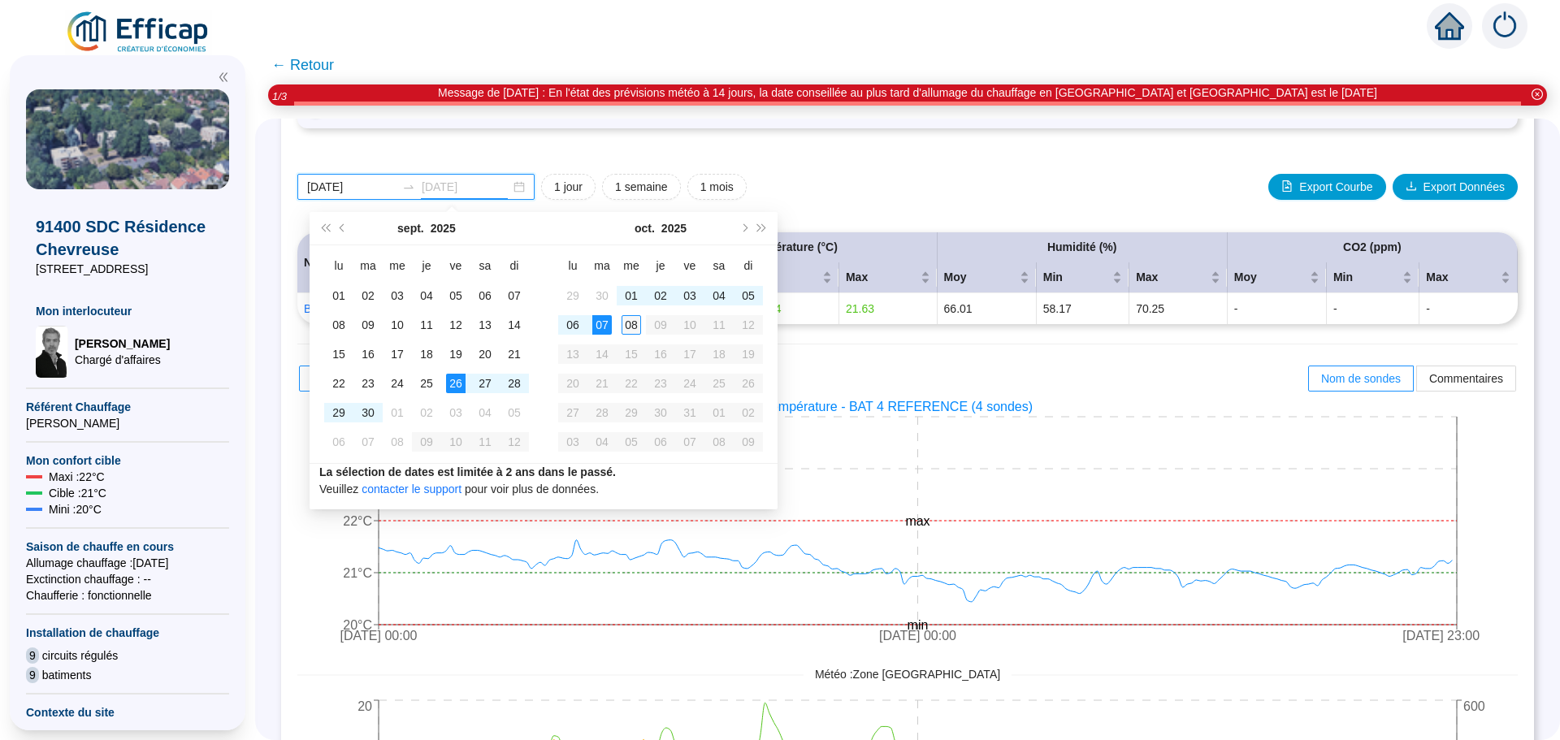
type input "[DATE]"
click at [630, 326] on div "08" at bounding box center [630, 324] width 19 height 19
